Goal: Task Accomplishment & Management: Complete application form

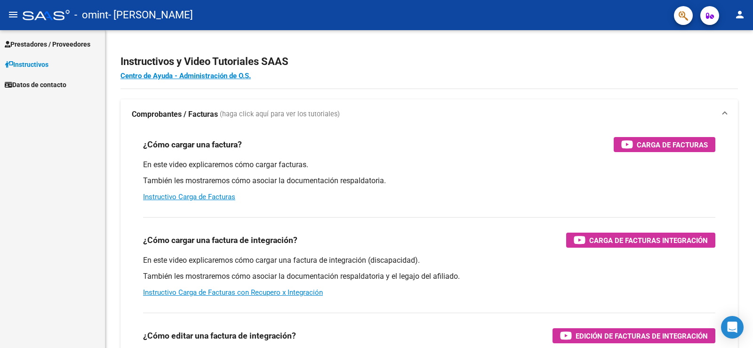
click at [40, 48] on span "Prestadores / Proveedores" at bounding box center [48, 44] width 86 height 10
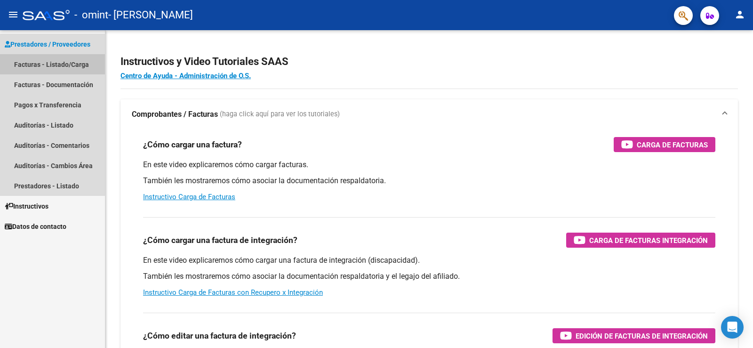
click at [42, 64] on link "Facturas - Listado/Carga" at bounding box center [52, 64] width 105 height 20
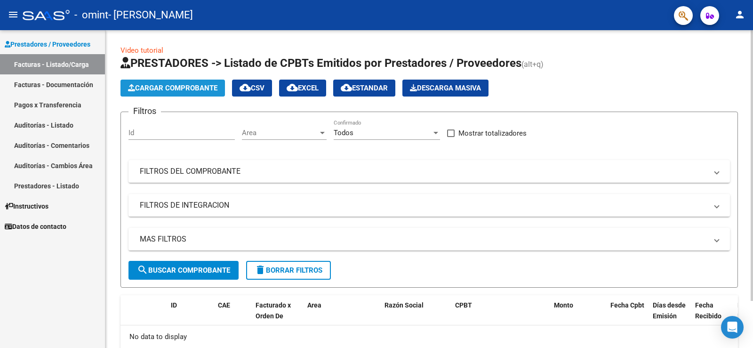
click at [171, 85] on span "Cargar Comprobante" at bounding box center [172, 88] width 89 height 8
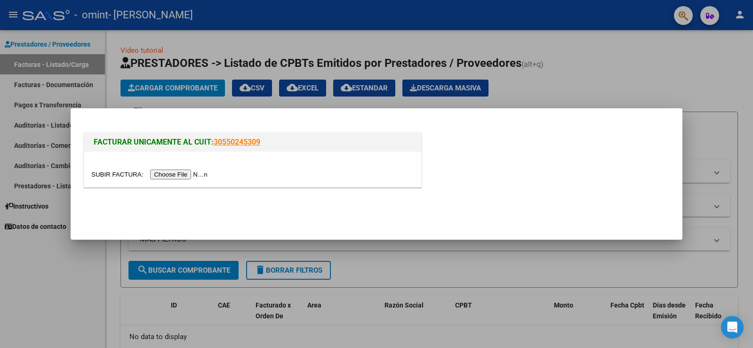
click at [178, 174] on input "file" at bounding box center [150, 174] width 119 height 10
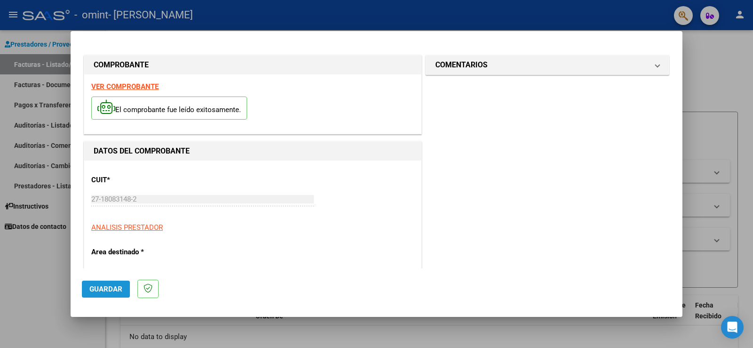
click at [109, 285] on span "Guardar" at bounding box center [105, 289] width 33 height 8
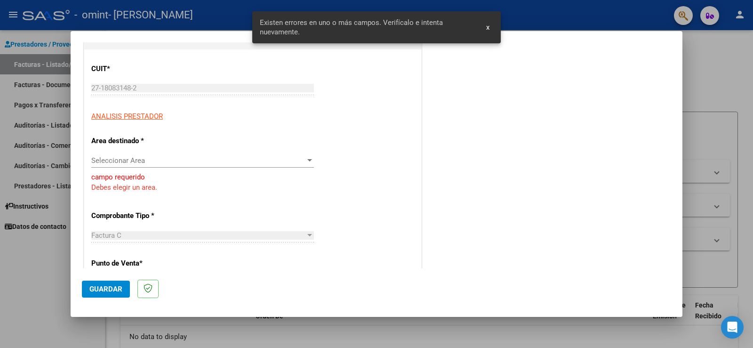
scroll to position [112, 0]
click at [154, 164] on span "Seleccionar Area" at bounding box center [198, 160] width 214 height 8
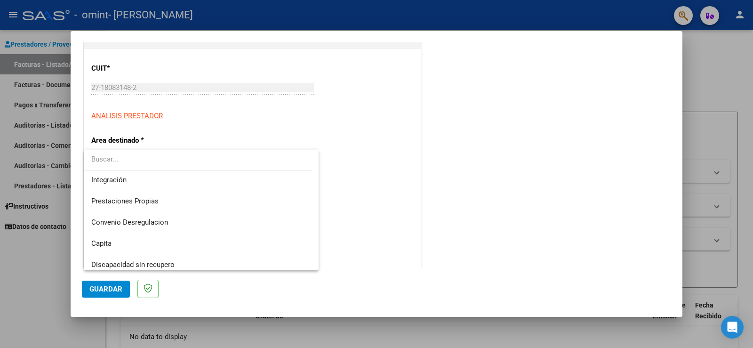
scroll to position [70, 0]
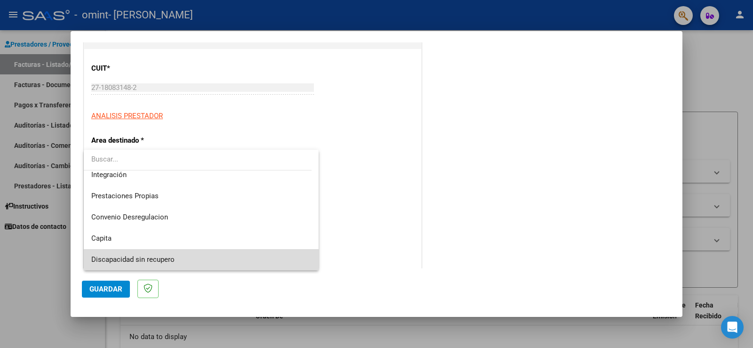
click at [297, 255] on span "Discapacidad sin recupero" at bounding box center [201, 259] width 220 height 21
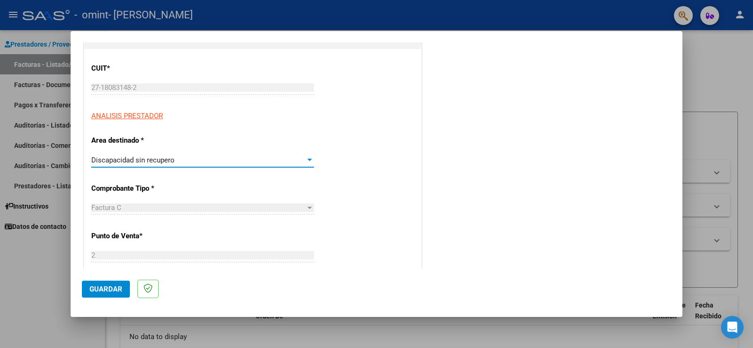
click at [104, 285] on span "Guardar" at bounding box center [105, 289] width 33 height 8
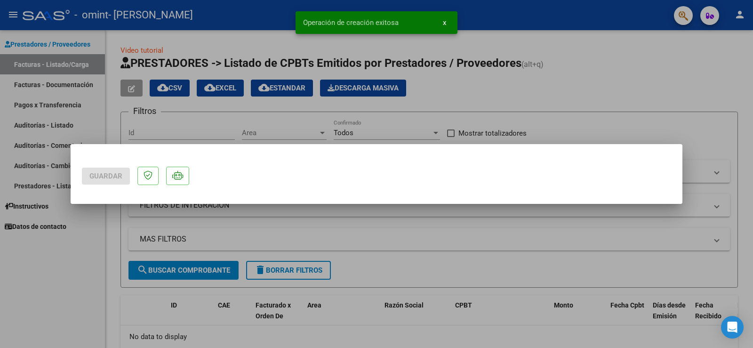
scroll to position [0, 0]
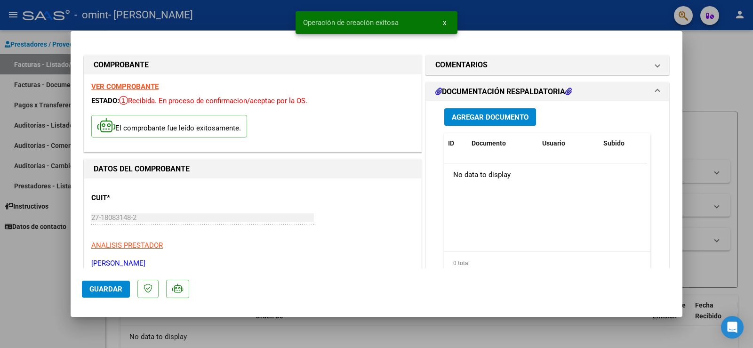
click at [496, 113] on span "Agregar Documento" at bounding box center [490, 117] width 77 height 8
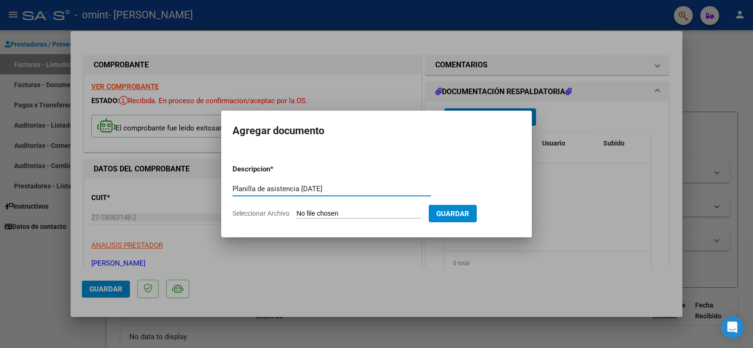
type input "Planilla de asistencia [DATE]"
click at [361, 216] on input "Seleccionar Archivo" at bounding box center [358, 213] width 125 height 9
type input "C:\fakepath\Planilla [PERSON_NAME] [DATE].pdf"
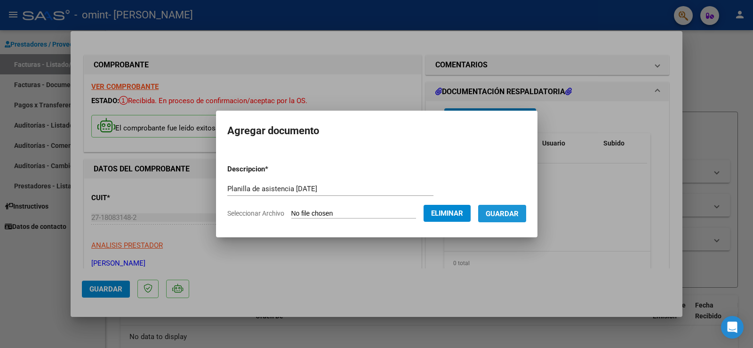
click at [519, 215] on span "Guardar" at bounding box center [502, 213] width 33 height 8
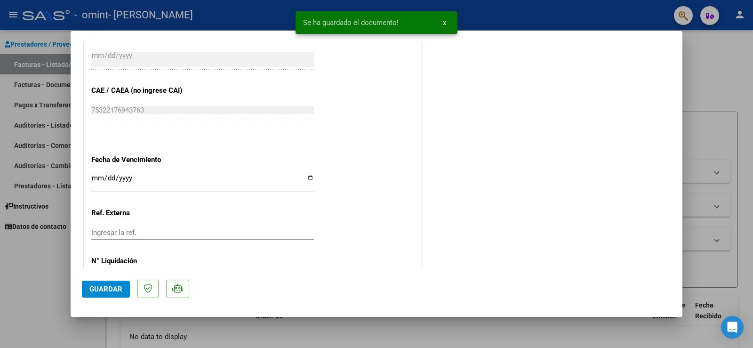
scroll to position [526, 0]
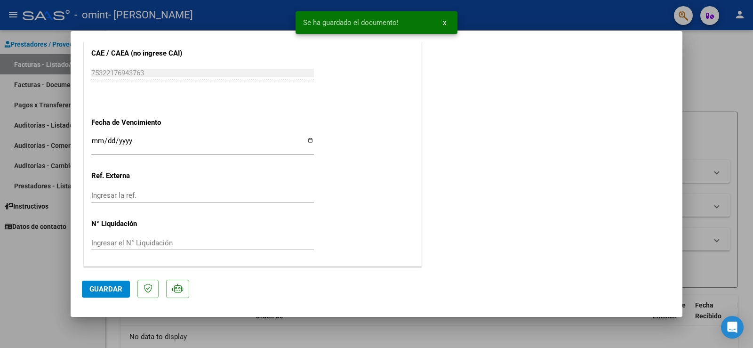
click at [105, 288] on span "Guardar" at bounding box center [105, 289] width 33 height 8
click at [102, 293] on button "Guardar" at bounding box center [106, 288] width 48 height 17
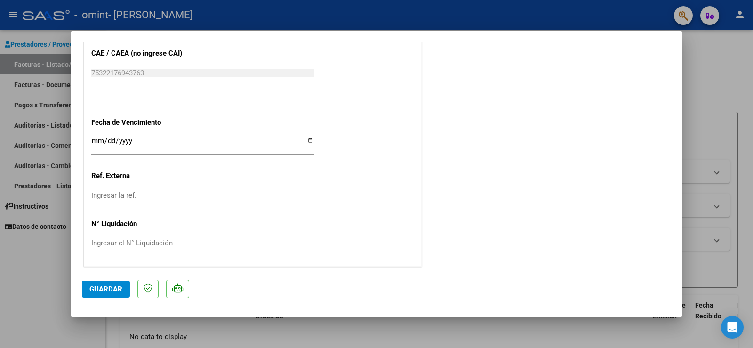
click at [127, 204] on div "Ingresar la ref." at bounding box center [202, 199] width 223 height 23
click at [132, 197] on input "Ingresar la ref." at bounding box center [202, 195] width 223 height 8
click at [141, 241] on input "Ingresar el N° Liquidación" at bounding box center [202, 243] width 223 height 8
click at [144, 143] on input "Ingresar la fecha" at bounding box center [202, 144] width 223 height 15
click at [94, 143] on input "Ingresar la fecha" at bounding box center [202, 144] width 223 height 15
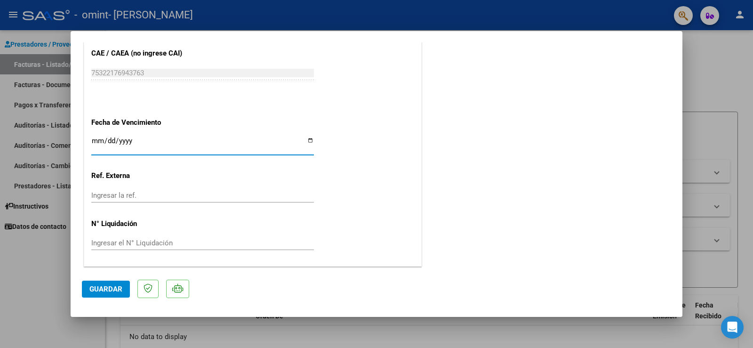
click at [307, 141] on input "Ingresar la fecha" at bounding box center [202, 144] width 223 height 15
drag, startPoint x: 307, startPoint y: 141, endPoint x: 298, endPoint y: 151, distance: 12.7
click at [307, 141] on input "Ingresar la fecha" at bounding box center [202, 144] width 223 height 15
drag, startPoint x: 115, startPoint y: 139, endPoint x: 152, endPoint y: 138, distance: 36.7
click at [116, 139] on input "Ingresar la fecha" at bounding box center [202, 144] width 223 height 15
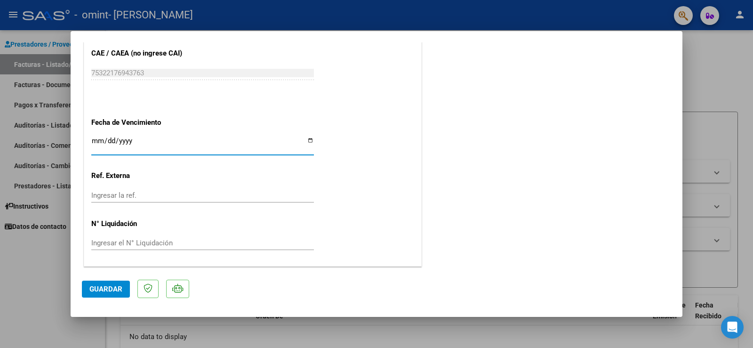
click at [307, 141] on input "Ingresar la fecha" at bounding box center [202, 144] width 223 height 15
type input "[DATE]"
click at [118, 287] on span "Guardar" at bounding box center [105, 289] width 33 height 8
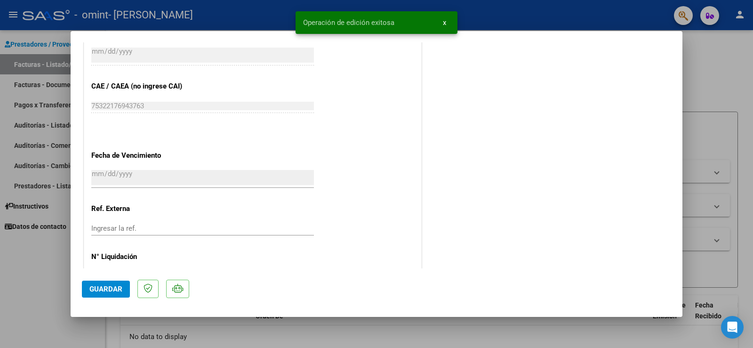
scroll to position [479, 0]
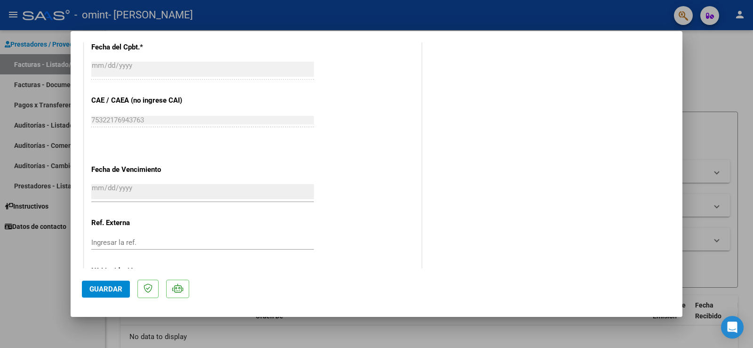
click at [707, 137] on div at bounding box center [376, 174] width 753 height 348
type input "$ 0,00"
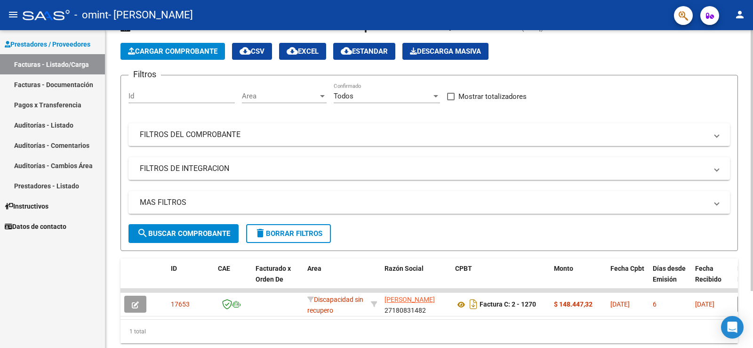
scroll to position [69, 0]
